Goal: Transaction & Acquisition: Download file/media

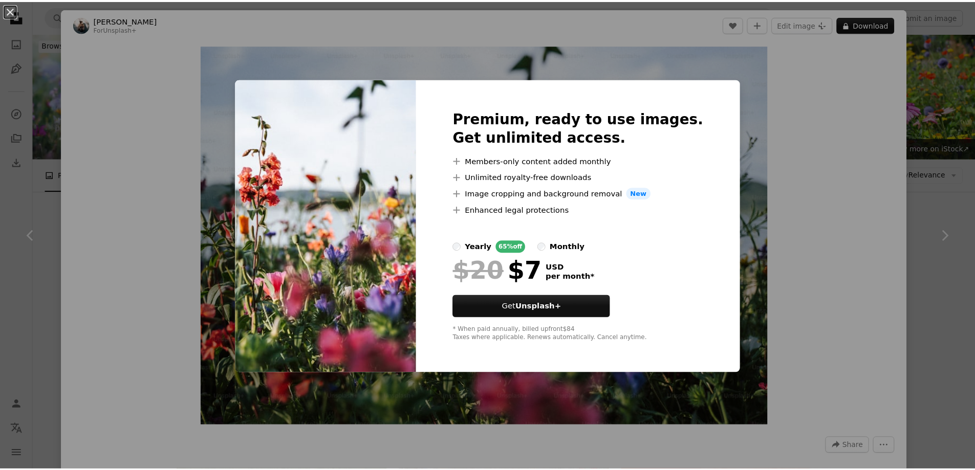
scroll to position [716, 0]
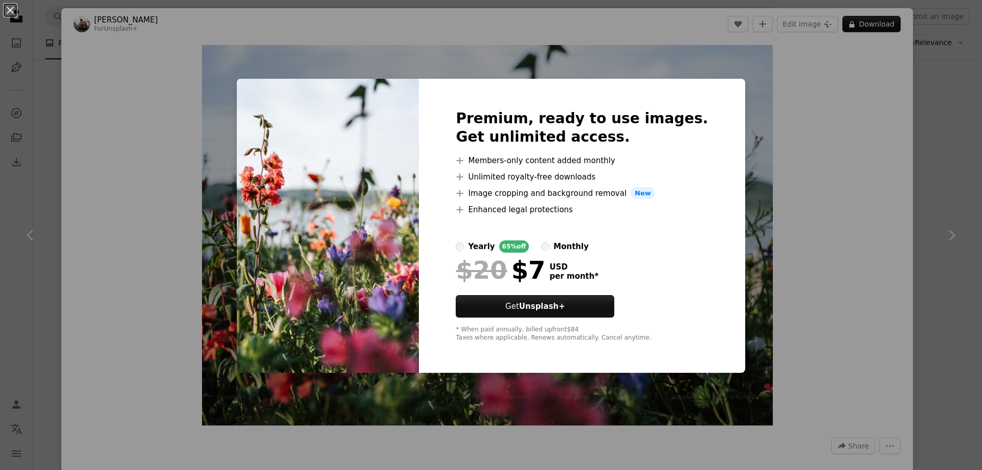
click at [116, 274] on div "An X shape Premium, ready to use images. Get unlimited access. A plus sign Memb…" at bounding box center [491, 235] width 982 height 470
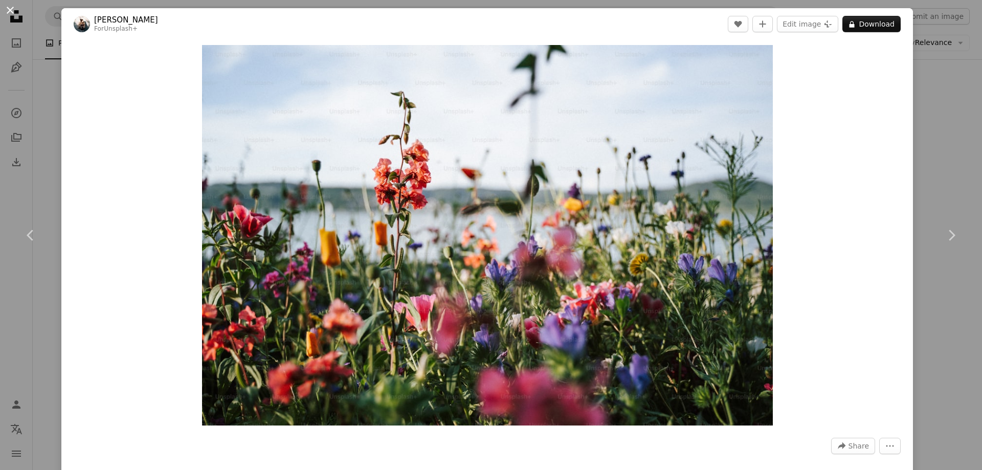
click at [5, 13] on button "An X shape" at bounding box center [10, 10] width 12 height 12
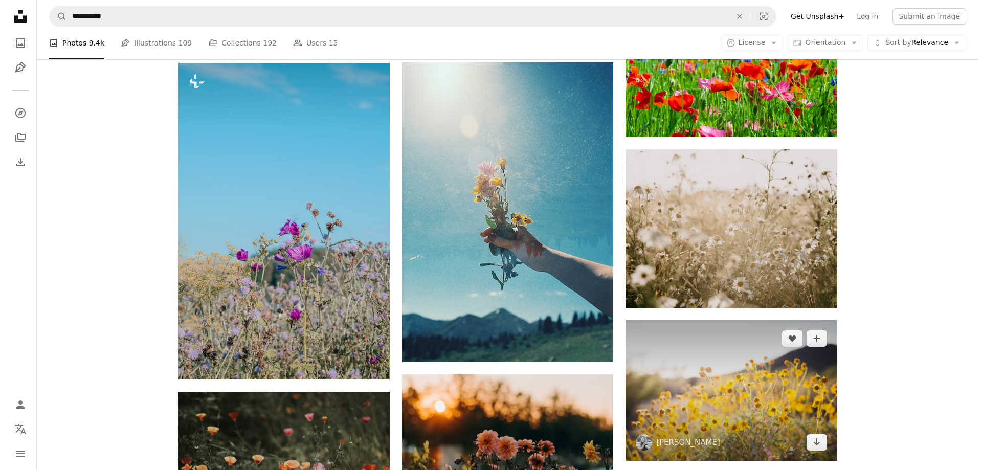
scroll to position [1177, 0]
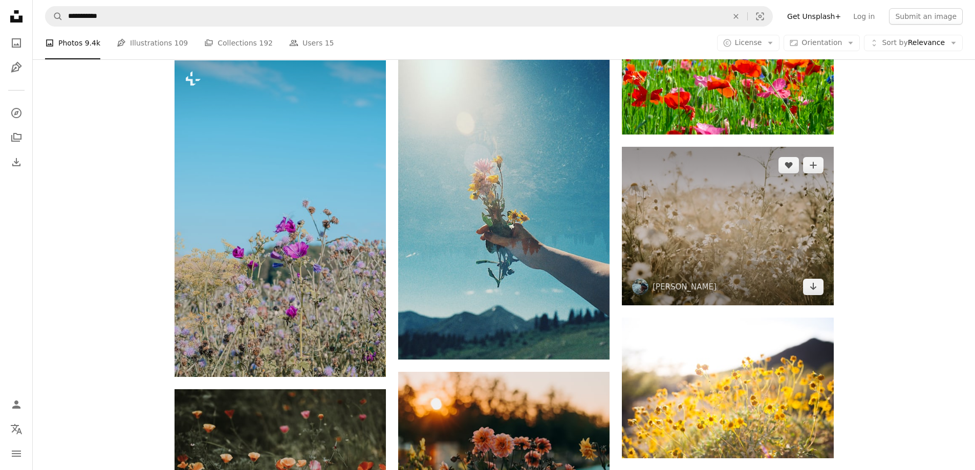
click at [715, 244] on img at bounding box center [727, 226] width 211 height 159
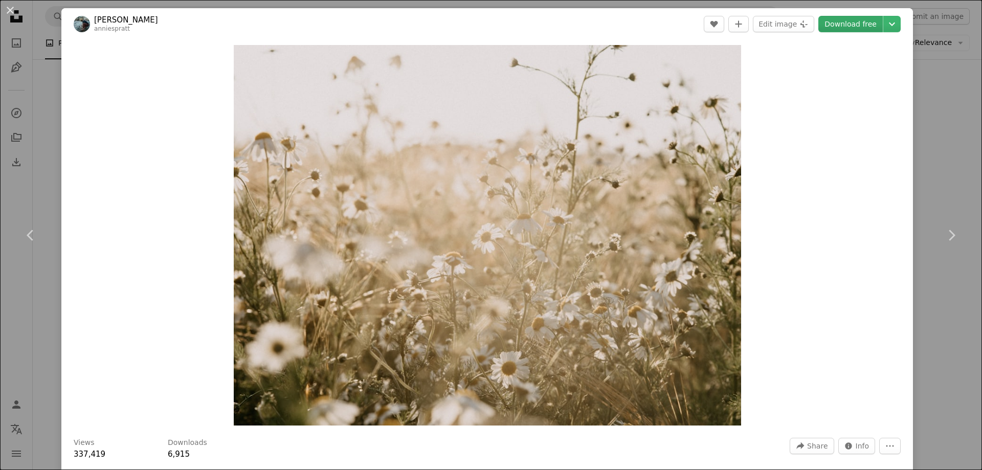
click at [848, 28] on link "Download free" at bounding box center [850, 24] width 64 height 16
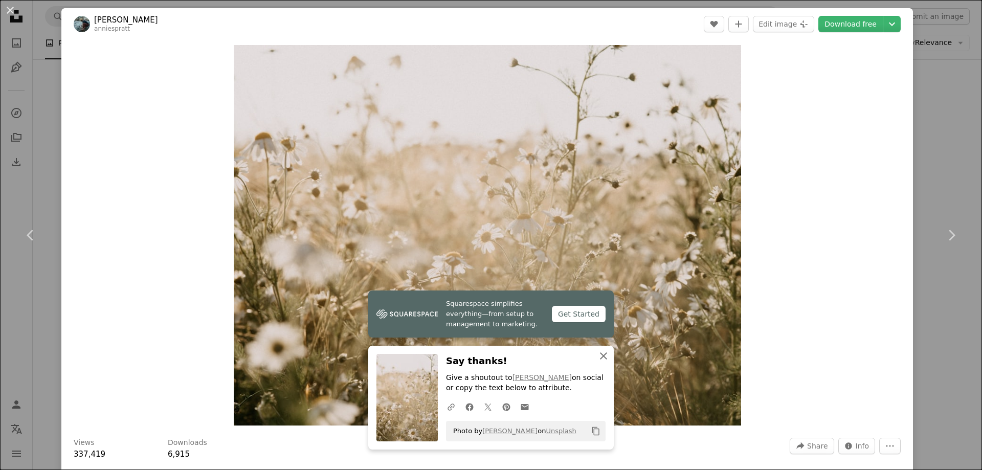
click at [606, 360] on icon "An X shape" at bounding box center [604, 356] width 12 height 12
